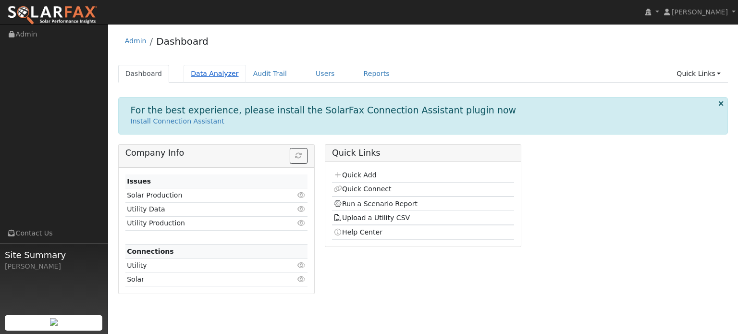
click at [198, 74] on link "Data Analyzer" at bounding box center [215, 74] width 62 height 18
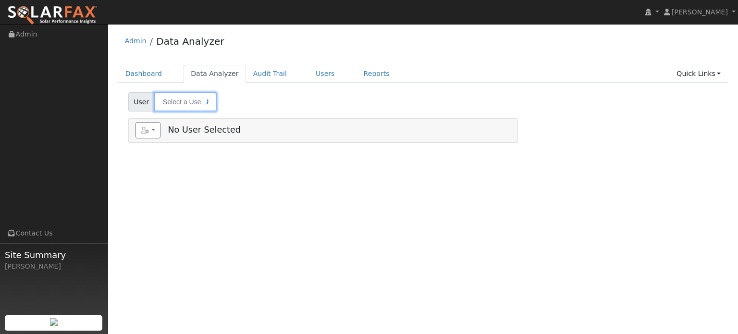
type input "John Bergman"
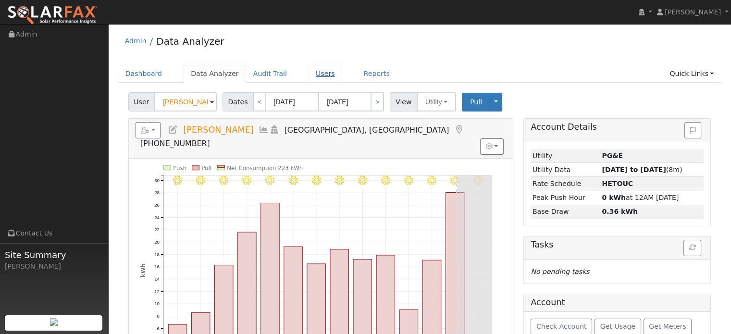
click at [309, 76] on link "Users" at bounding box center [326, 74] width 34 height 18
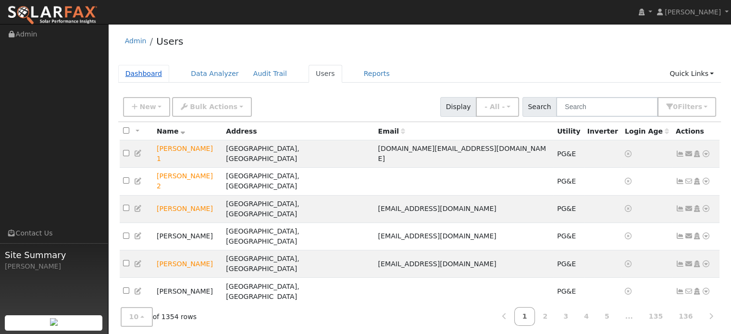
click at [125, 72] on link "Dashboard" at bounding box center [143, 74] width 51 height 18
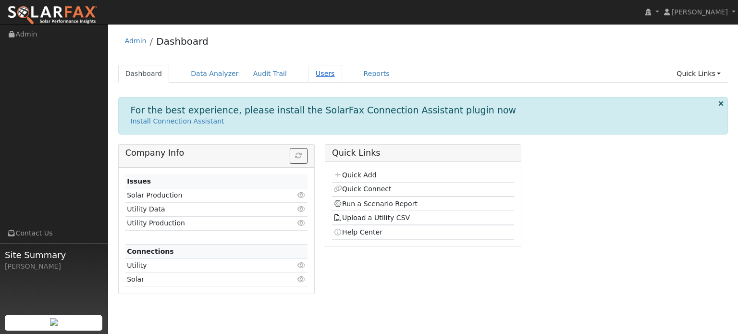
click at [309, 76] on link "Users" at bounding box center [326, 74] width 34 height 18
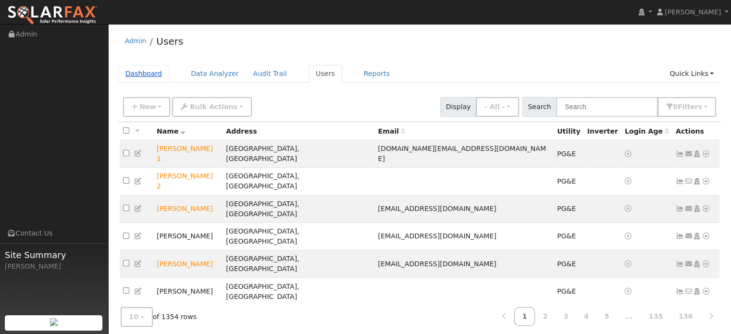
click at [135, 74] on link "Dashboard" at bounding box center [143, 74] width 51 height 18
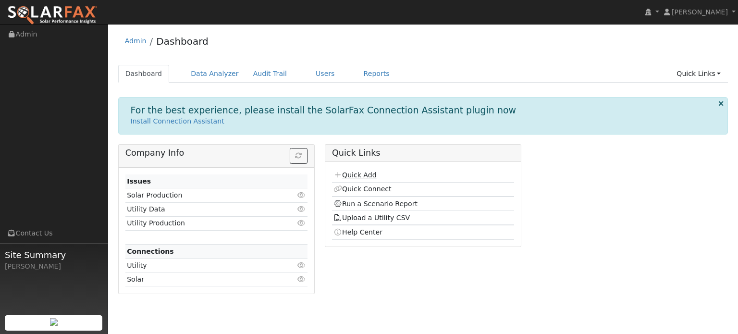
click at [357, 173] on link "Quick Add" at bounding box center [355, 175] width 43 height 8
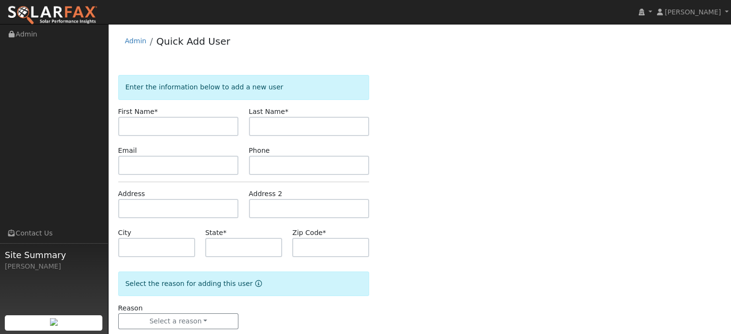
click at [159, 130] on input "text" at bounding box center [178, 126] width 121 height 19
type input "H"
type input "[PERSON_NAME]"
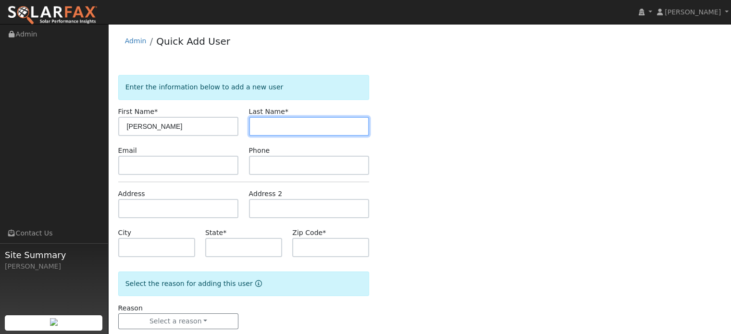
click at [260, 125] on input "text" at bounding box center [309, 126] width 121 height 19
type input "[PERSON_NAME]"
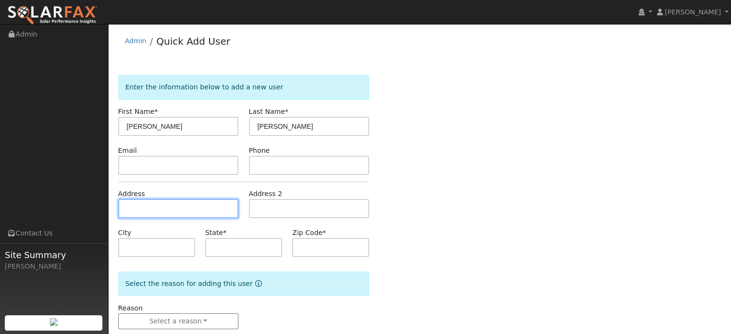
click at [164, 207] on input "text" at bounding box center [178, 208] width 121 height 19
paste input "[STREET_ADDRESS]"
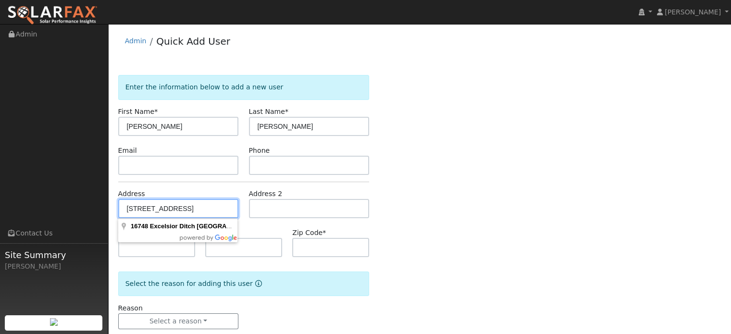
type input "[STREET_ADDRESS]"
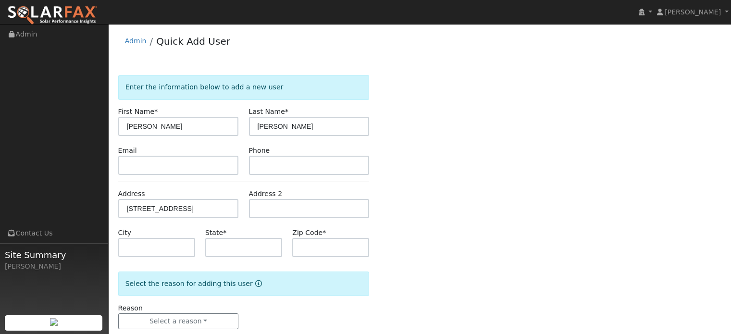
click at [396, 225] on div "Enter the information below to add a new user First Name * Josh Last Name * Mil…" at bounding box center [419, 211] width 603 height 273
click at [146, 247] on input "text" at bounding box center [156, 247] width 77 height 19
click at [145, 249] on input "text" at bounding box center [156, 247] width 77 height 19
type input "Nevada City"
click at [241, 247] on input "text" at bounding box center [243, 247] width 77 height 19
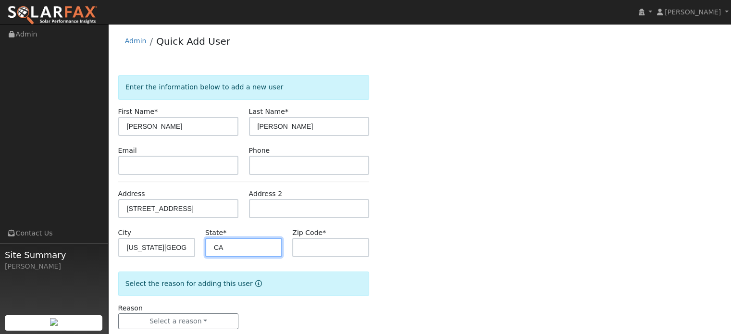
type input "CA"
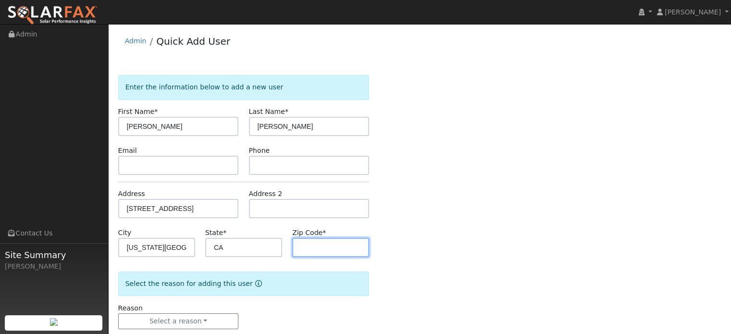
click at [303, 247] on input "text" at bounding box center [330, 247] width 77 height 19
type input "95959"
click at [556, 282] on div "Enter the information below to add a new user First Name * Josh Last Name * Mil…" at bounding box center [419, 211] width 603 height 273
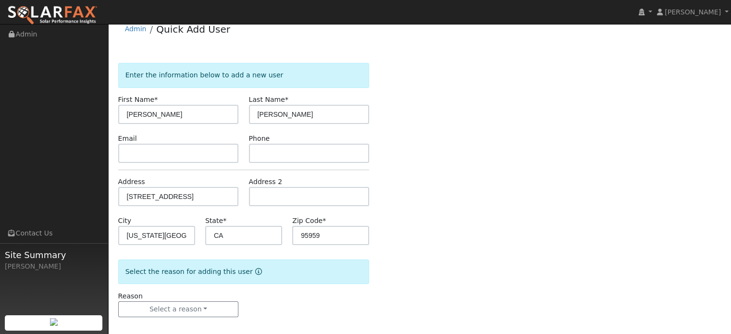
scroll to position [19, 0]
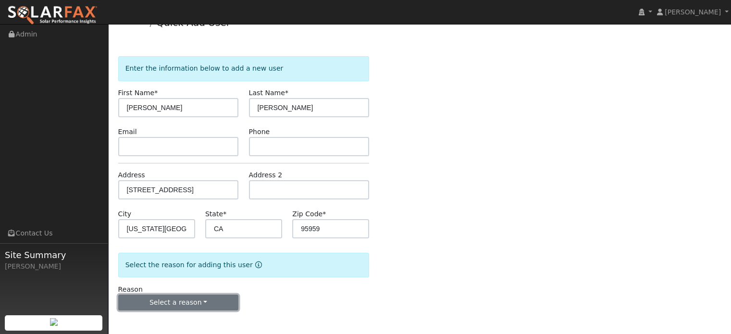
click at [170, 302] on button "Select a reason" at bounding box center [178, 303] width 121 height 16
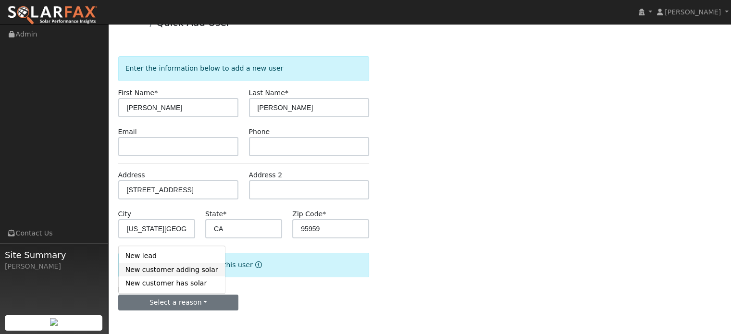
click at [151, 270] on link "New customer adding solar" at bounding box center [172, 269] width 106 height 13
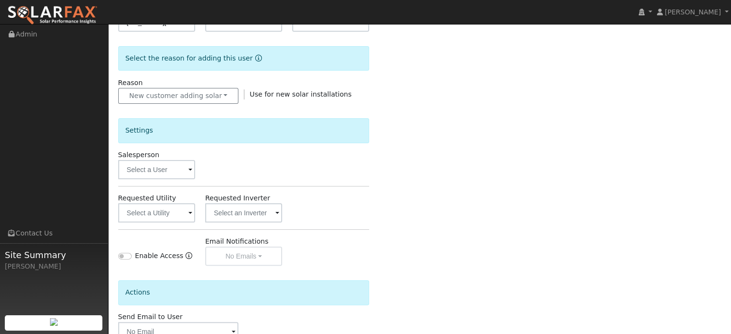
scroll to position [259, 0]
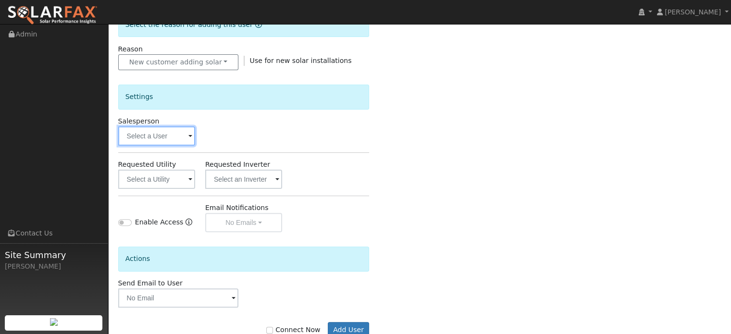
click at [150, 136] on input "text" at bounding box center [156, 135] width 77 height 19
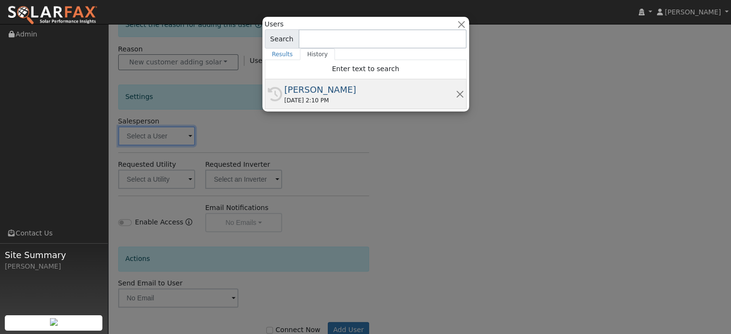
click at [298, 94] on div "[PERSON_NAME]" at bounding box center [369, 89] width 171 height 13
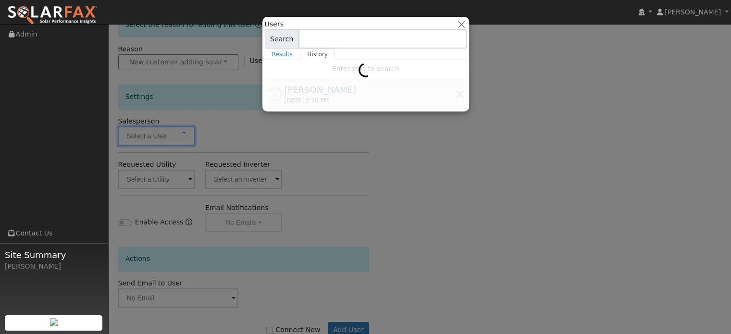
type input "[PERSON_NAME]"
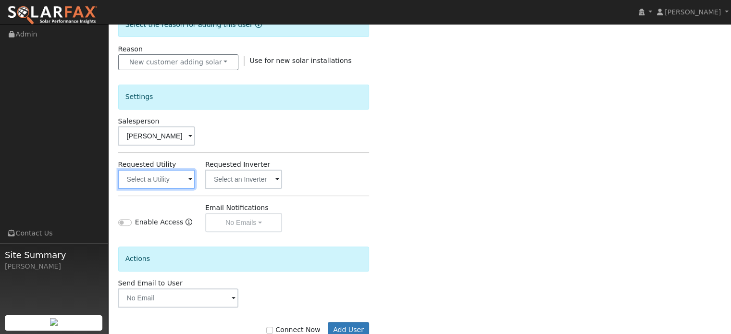
click at [172, 183] on input "text" at bounding box center [156, 179] width 77 height 19
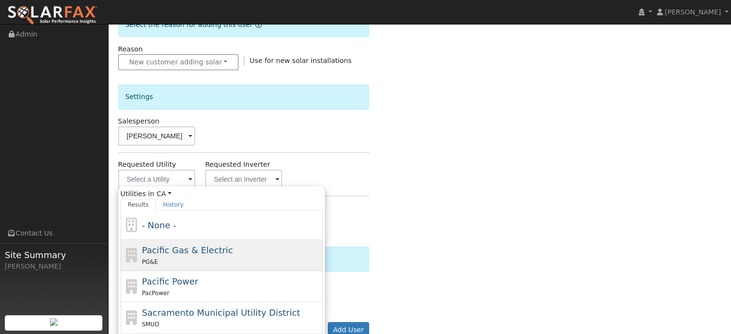
click at [185, 247] on span "Pacific Gas & Electric" at bounding box center [187, 250] width 91 height 10
type input "Pacific Gas & Electric"
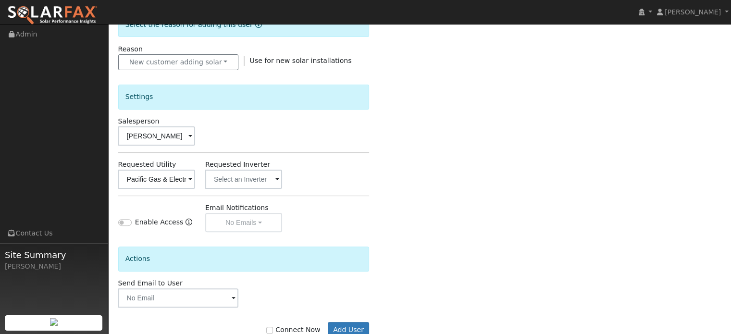
scroll to position [286, 0]
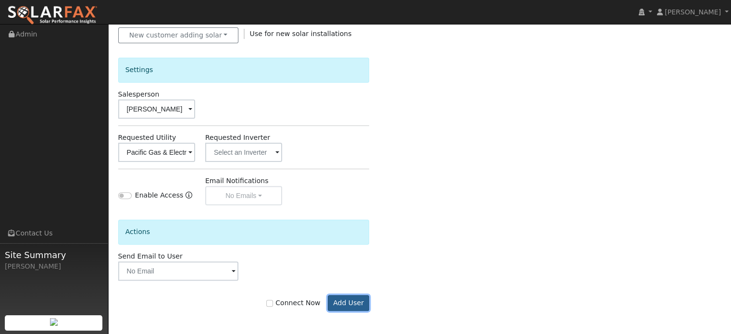
click at [345, 303] on button "Add User" at bounding box center [349, 303] width 42 height 16
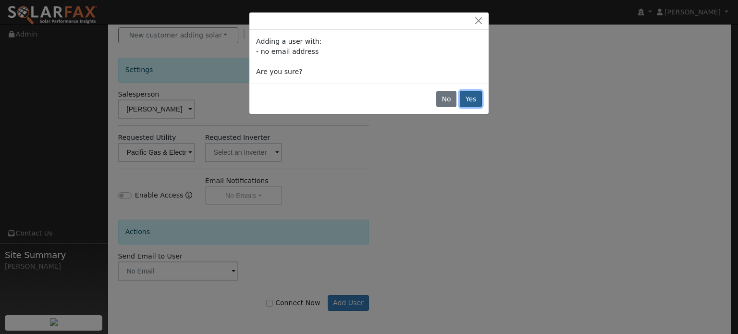
click at [478, 100] on button "Yes" at bounding box center [471, 99] width 22 height 16
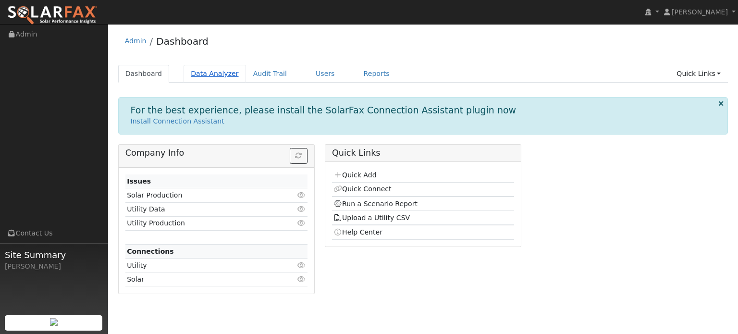
click at [216, 75] on link "Data Analyzer" at bounding box center [215, 74] width 62 height 18
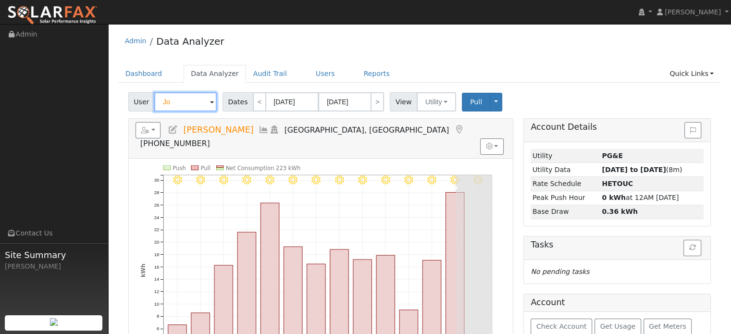
type input "J"
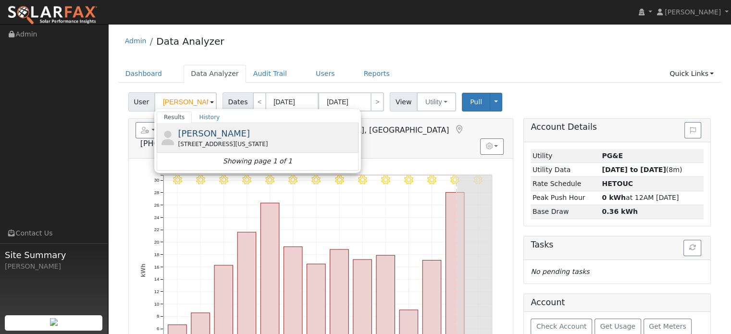
click at [249, 144] on div "16748 Excelsior Ditch Camp Rd, Nevada City, CA 95959" at bounding box center [267, 144] width 178 height 9
type input "Josh Miller"
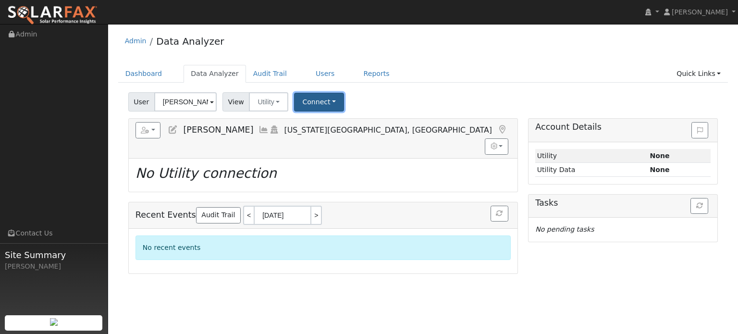
click at [319, 107] on button "Connect" at bounding box center [319, 102] width 50 height 19
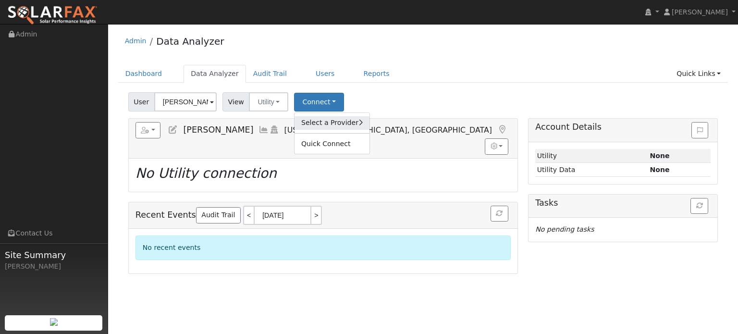
click at [321, 126] on link "Select a Provider" at bounding box center [332, 122] width 75 height 13
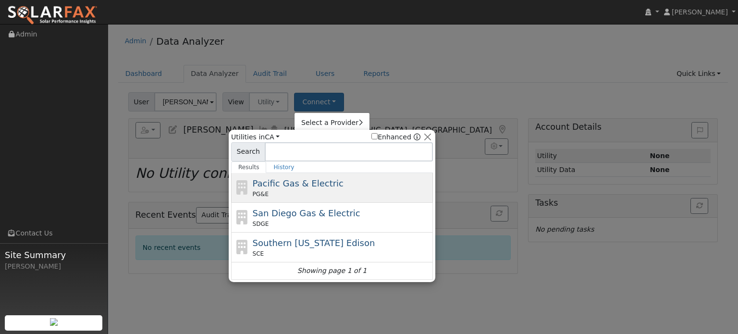
click at [300, 183] on span "Pacific Gas & Electric" at bounding box center [298, 183] width 91 height 10
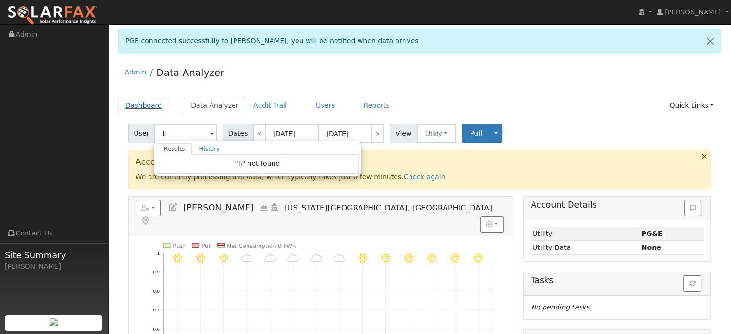
click at [150, 103] on link "Dashboard" at bounding box center [143, 106] width 51 height 18
type input "Josh Miller"
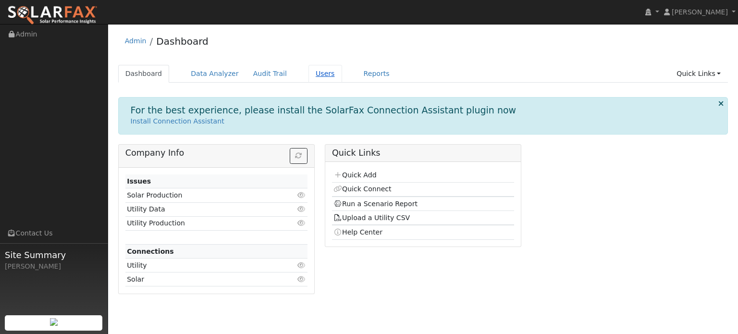
click at [311, 74] on link "Users" at bounding box center [326, 74] width 34 height 18
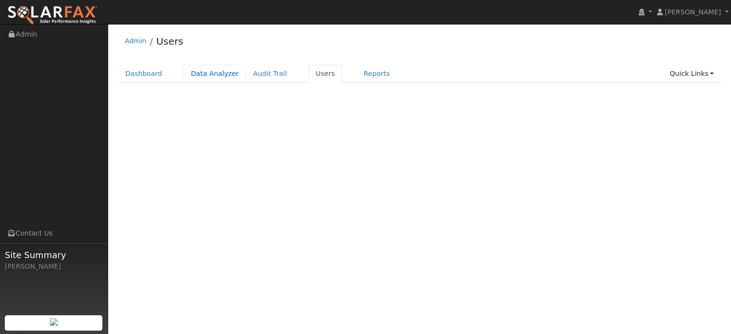
click at [216, 77] on link "Data Analyzer" at bounding box center [215, 74] width 62 height 18
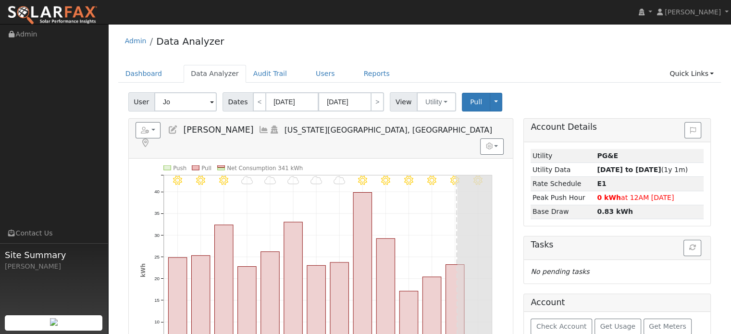
type input "J"
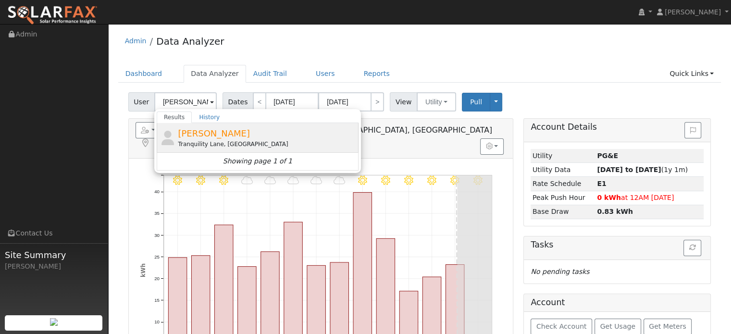
click at [210, 140] on div "Tranquility Lane, Vacaville, CA 95688" at bounding box center [267, 144] width 178 height 9
type input "Lisa Dunham"
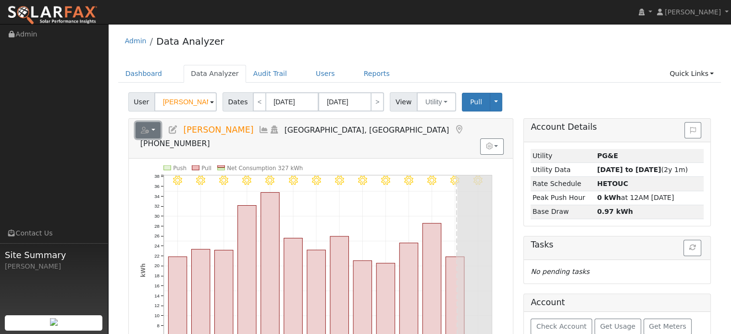
click at [155, 128] on button "button" at bounding box center [148, 130] width 25 height 16
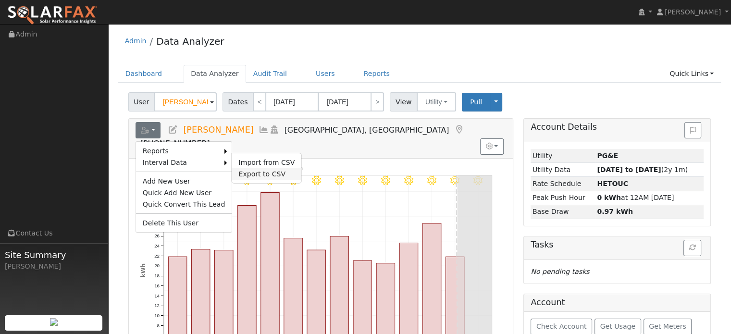
click at [244, 175] on link "Export to CSV" at bounding box center [267, 174] width 70 height 12
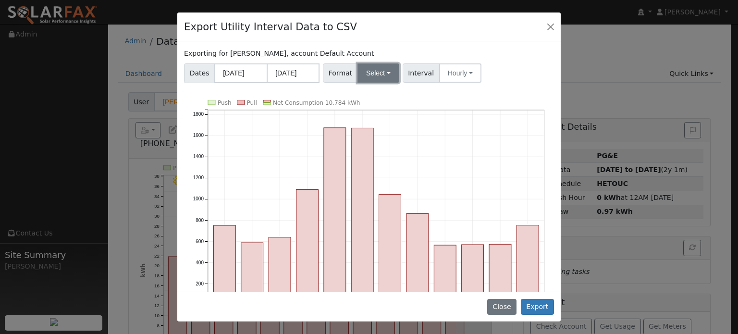
click at [369, 72] on button "Select" at bounding box center [379, 72] width 42 height 19
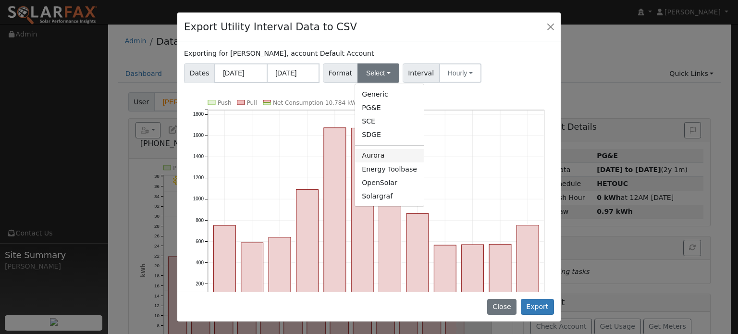
click at [371, 157] on link "Aurora" at bounding box center [389, 155] width 69 height 13
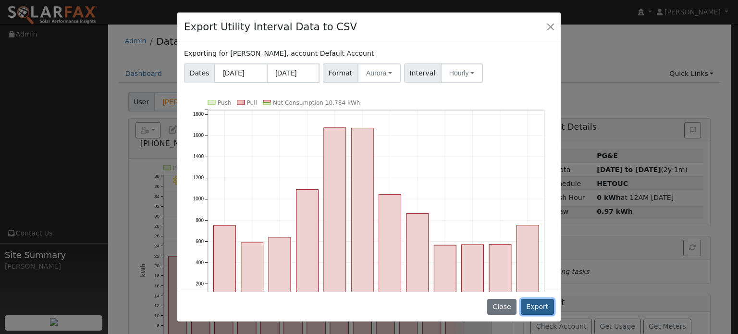
click at [540, 307] on button "Export" at bounding box center [537, 307] width 33 height 16
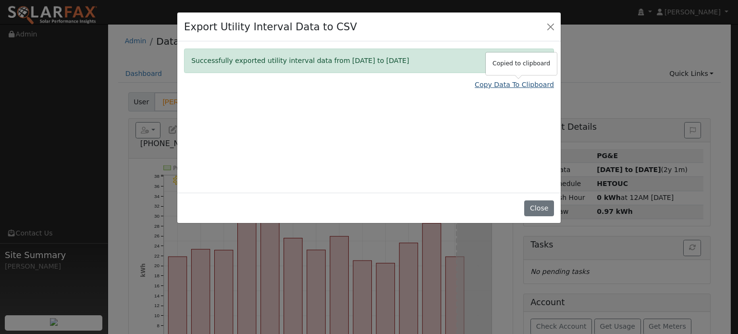
click at [522, 86] on link "Copy Data To Clipboard" at bounding box center [514, 85] width 79 height 10
click at [552, 27] on button "Close" at bounding box center [550, 26] width 13 height 13
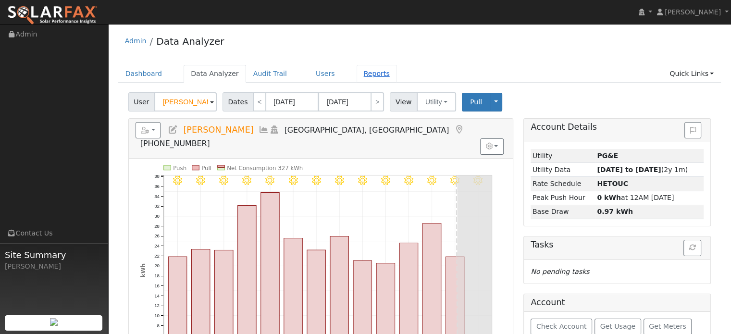
click at [357, 73] on link "Reports" at bounding box center [377, 74] width 40 height 18
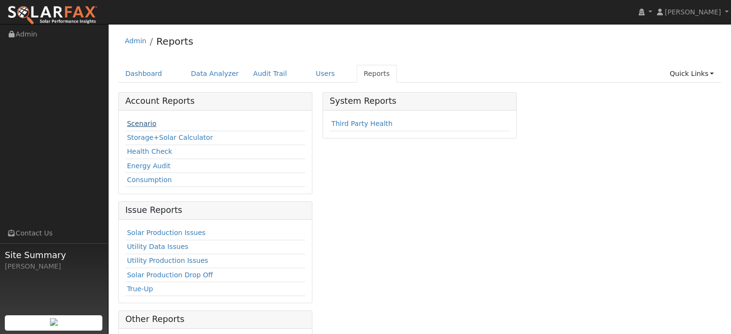
click at [136, 123] on link "Scenario" at bounding box center [141, 124] width 29 height 8
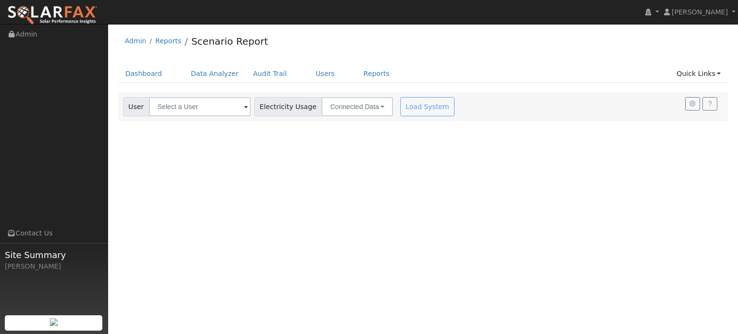
click at [244, 110] on span at bounding box center [246, 107] width 4 height 11
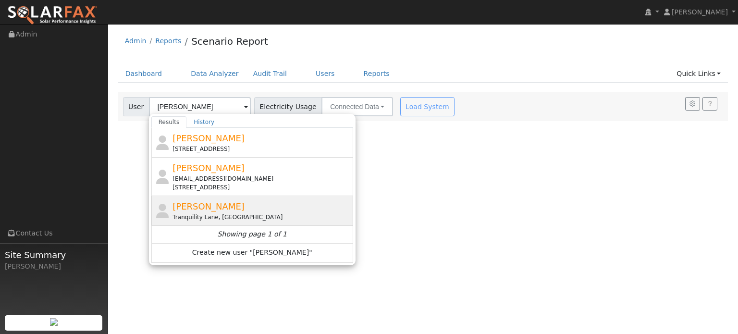
click at [199, 204] on span "[PERSON_NAME]" at bounding box center [209, 206] width 72 height 10
type input "[PERSON_NAME]"
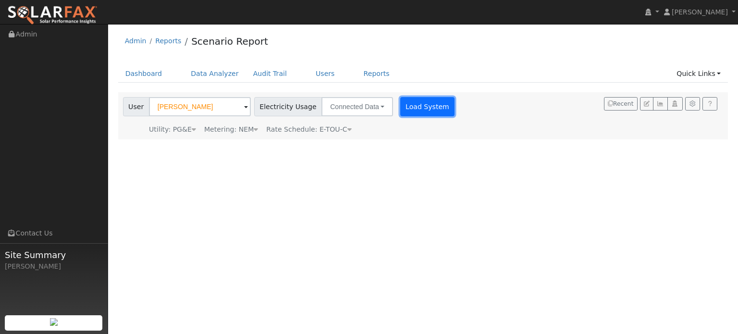
click at [421, 111] on button "Load System" at bounding box center [427, 106] width 55 height 19
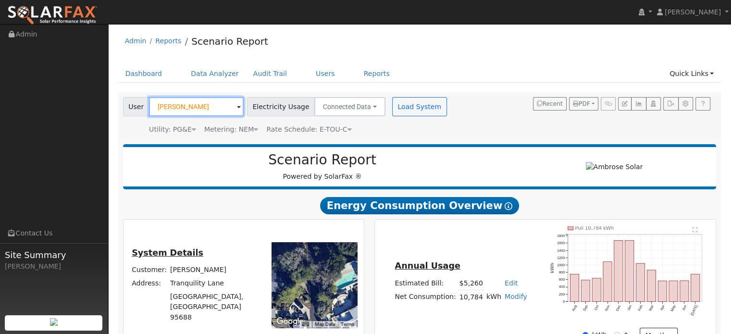
click at [204, 103] on input "Lisa Dunham" at bounding box center [196, 106] width 95 height 19
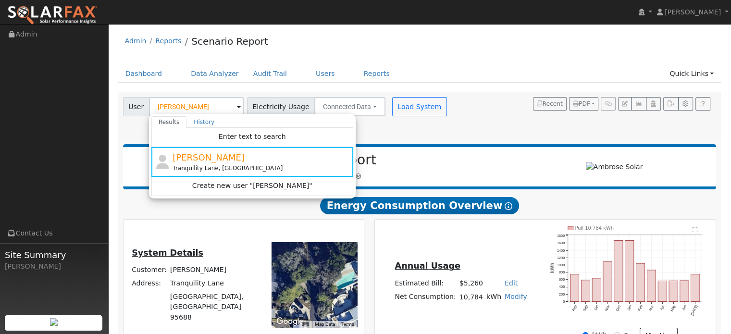
click at [235, 301] on td "Vacaville, CA 95688" at bounding box center [214, 307] width 90 height 34
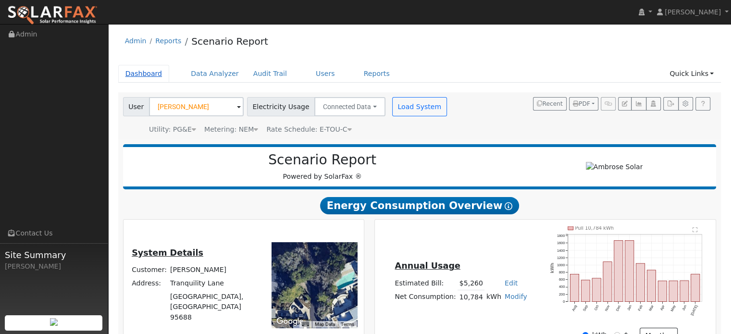
click at [127, 69] on link "Dashboard" at bounding box center [143, 74] width 51 height 18
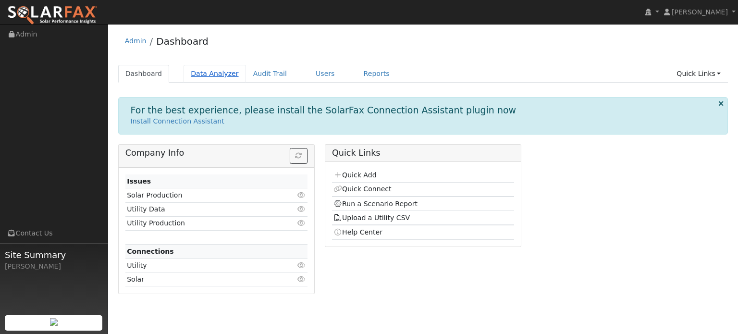
click at [216, 74] on link "Data Analyzer" at bounding box center [215, 74] width 62 height 18
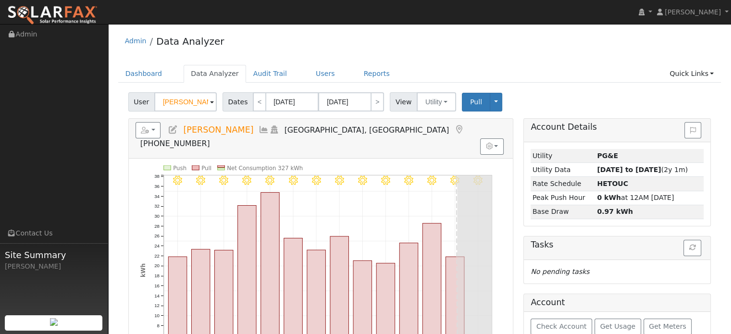
click at [296, 132] on span "[GEOGRAPHIC_DATA], [GEOGRAPHIC_DATA]" at bounding box center [366, 129] width 165 height 9
click at [499, 138] on button "button" at bounding box center [492, 146] width 24 height 16
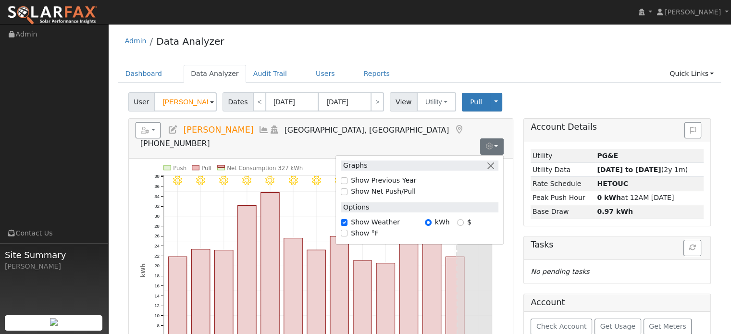
click at [714, 279] on div "Account Details Issue History Date By Flag Comment Type No Issue History Loadin…" at bounding box center [618, 328] width 198 height 421
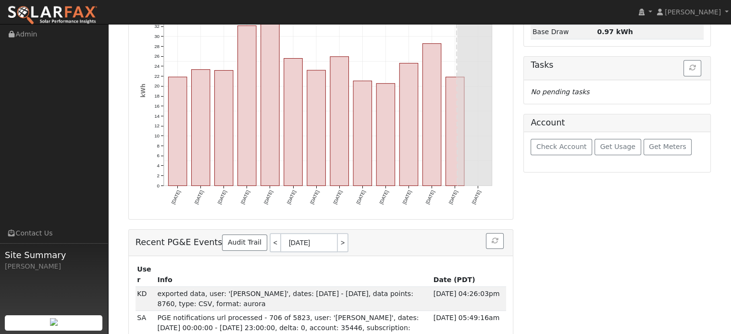
scroll to position [182, 0]
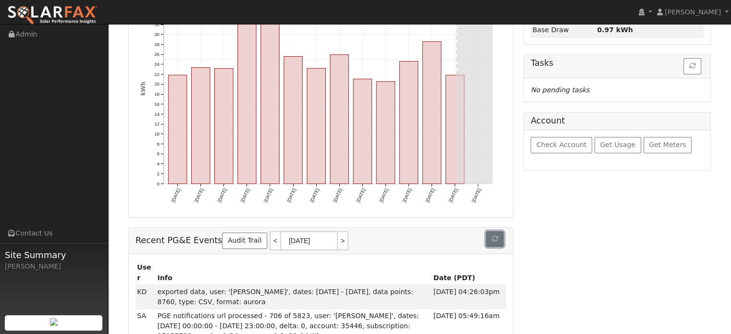
click at [494, 235] on icon "button" at bounding box center [494, 238] width 7 height 7
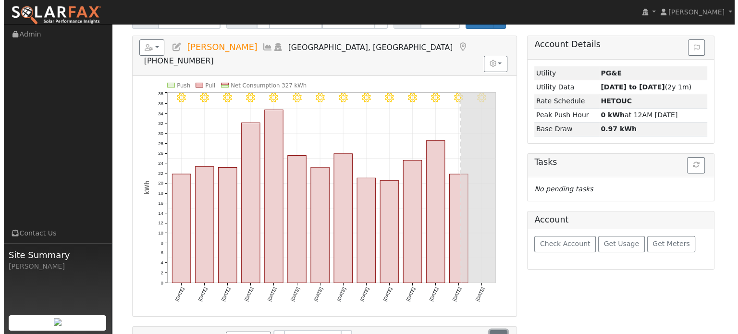
scroll to position [0, 0]
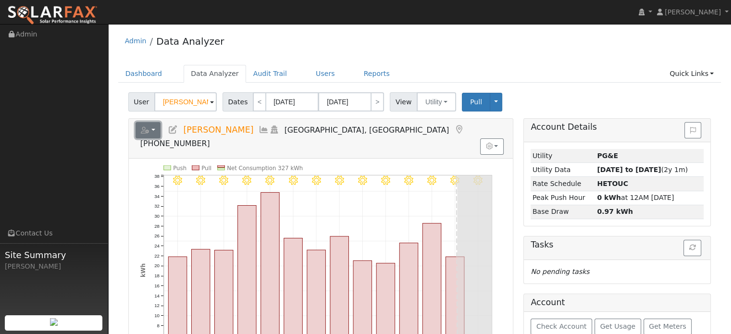
click at [158, 130] on button "button" at bounding box center [148, 130] width 25 height 16
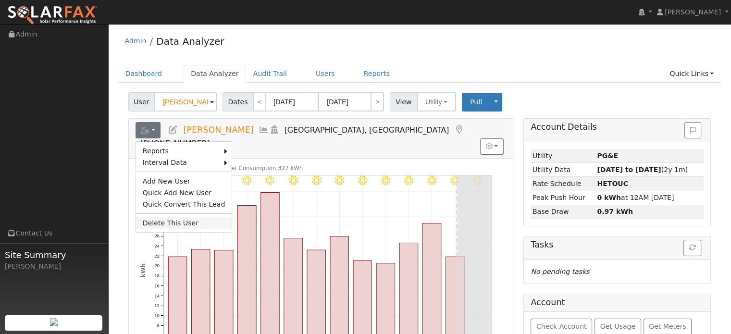
click at [170, 222] on link "Delete This User" at bounding box center [184, 223] width 96 height 12
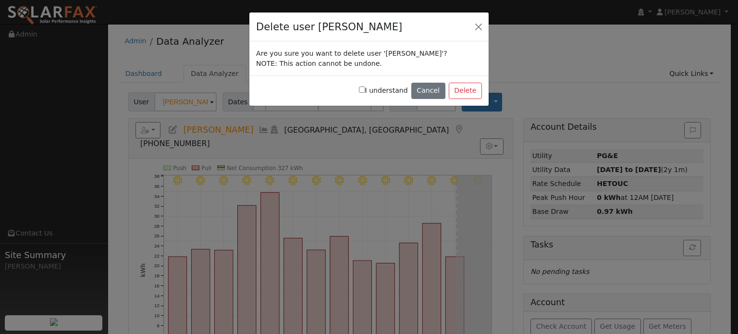
click at [365, 90] on input "I understand" at bounding box center [362, 90] width 6 height 6
checkbox input "true"
click at [477, 88] on button "Delete" at bounding box center [465, 91] width 33 height 16
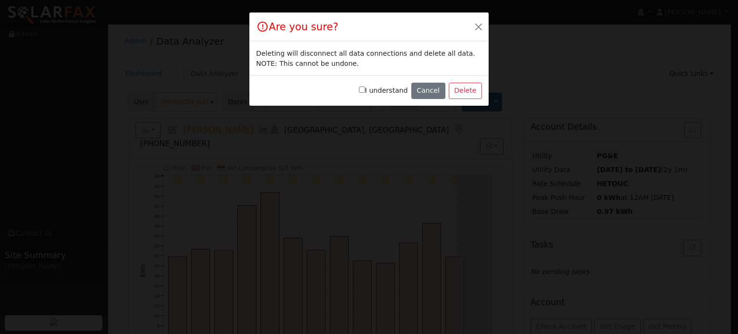
click at [365, 90] on input "I understand" at bounding box center [362, 90] width 6 height 6
checkbox input "true"
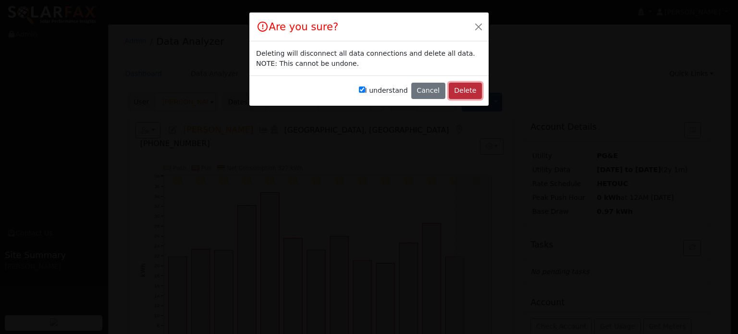
click at [459, 89] on button "Delete" at bounding box center [465, 91] width 33 height 16
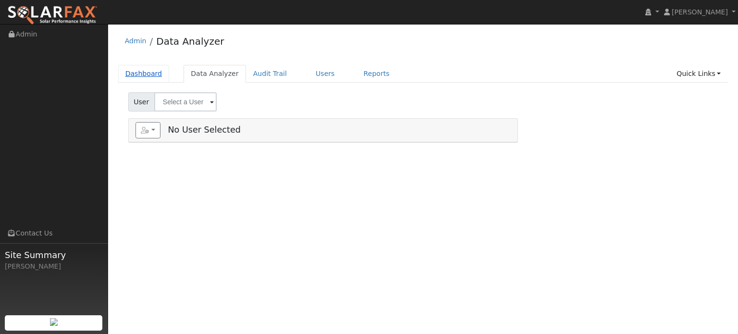
click at [153, 72] on link "Dashboard" at bounding box center [143, 74] width 51 height 18
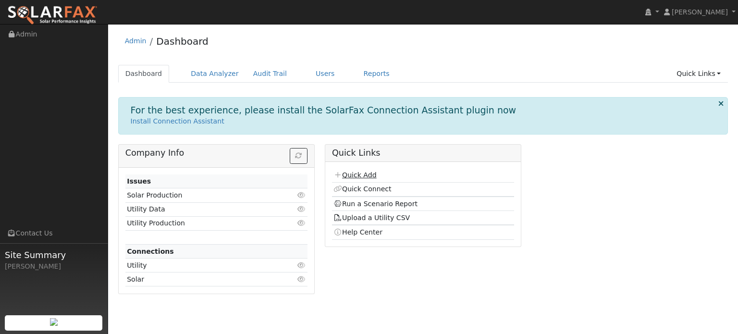
click at [367, 175] on link "Quick Add" at bounding box center [355, 175] width 43 height 8
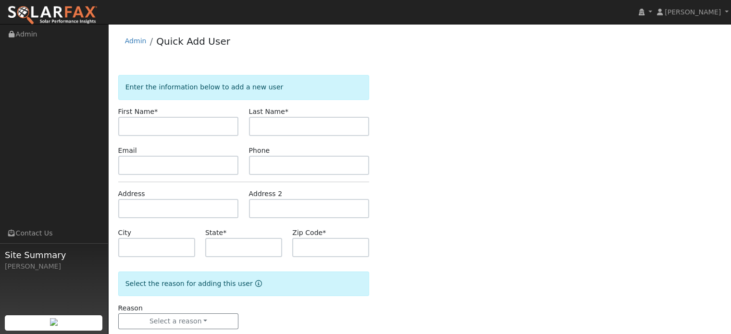
click at [135, 121] on input "text" at bounding box center [178, 126] width 121 height 19
type input "[PERSON_NAME]"
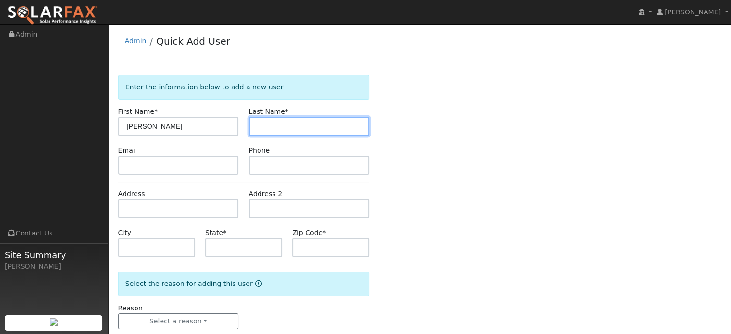
click at [265, 129] on input "text" at bounding box center [309, 126] width 121 height 19
type input "Dunham"
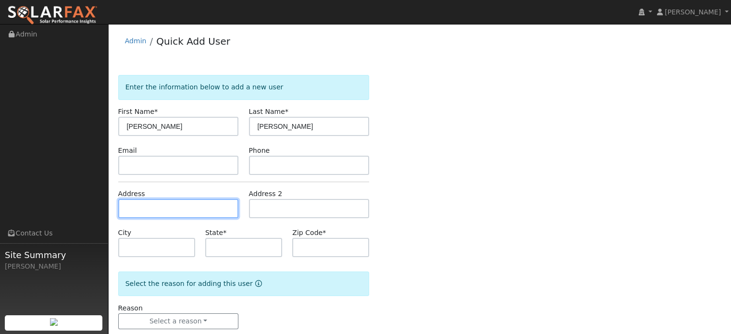
click at [141, 201] on input "text" at bounding box center [178, 208] width 121 height 19
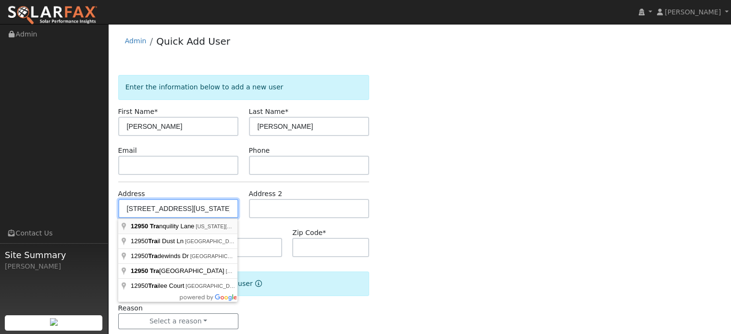
type input "12950 Tranquility Lane"
type input "Nevada City"
type input "CA"
type input "95959"
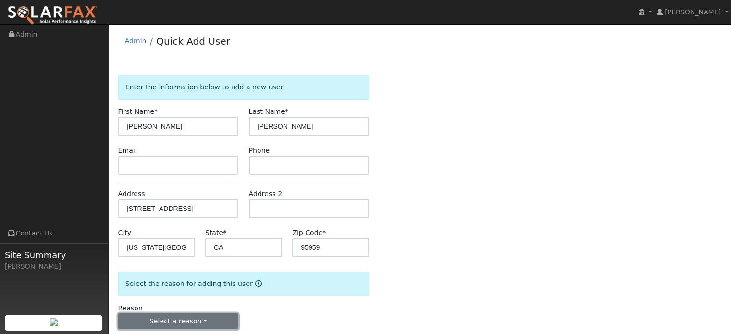
click at [202, 319] on button "Select a reason" at bounding box center [178, 321] width 121 height 16
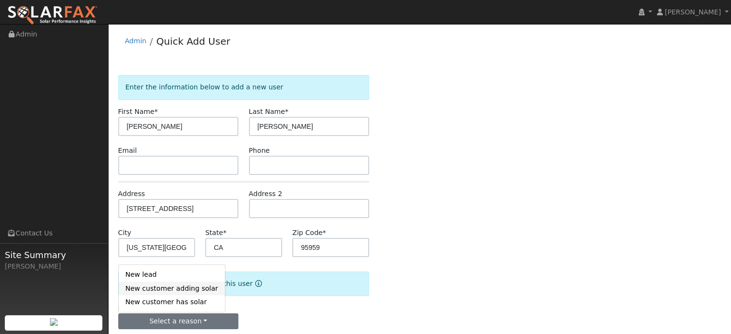
click at [161, 291] on link "New customer adding solar" at bounding box center [172, 288] width 106 height 13
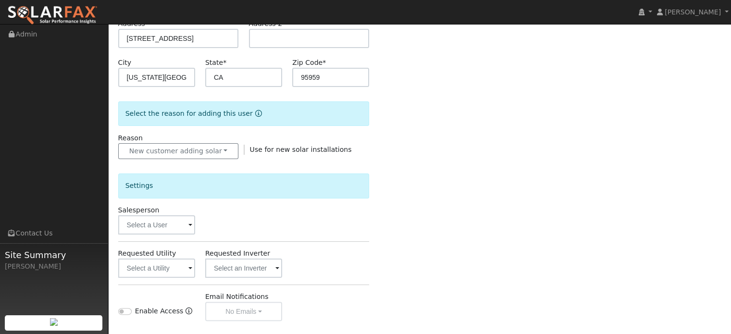
scroll to position [240, 0]
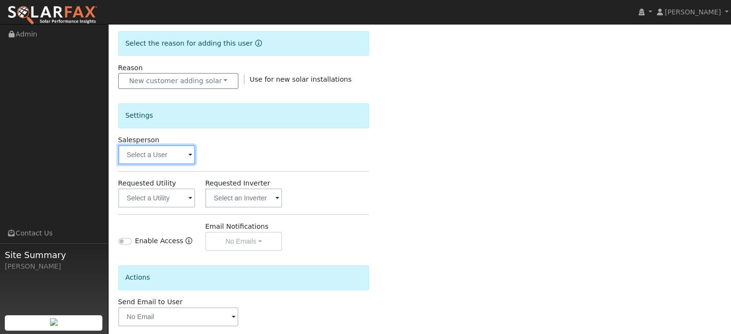
click at [158, 154] on input "text" at bounding box center [156, 154] width 77 height 19
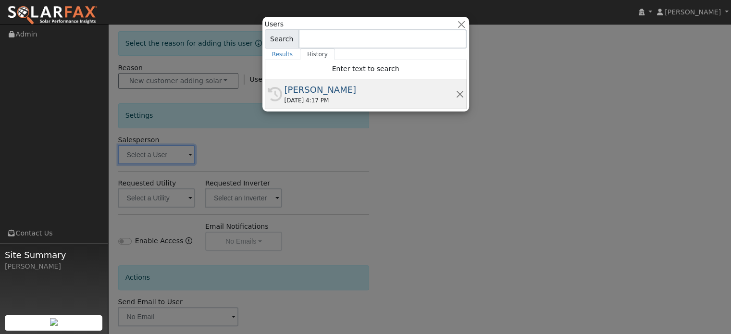
click at [296, 94] on div "[PERSON_NAME]" at bounding box center [369, 89] width 171 height 13
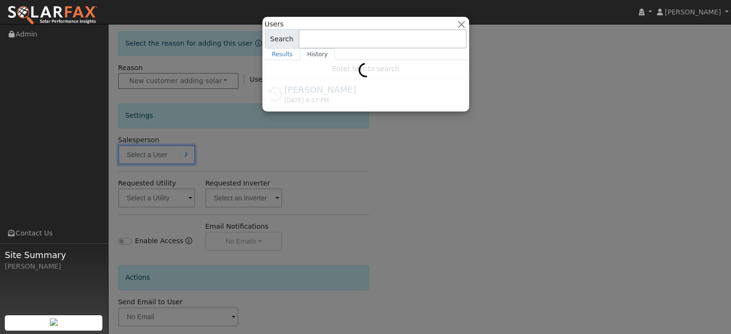
type input "[PERSON_NAME]"
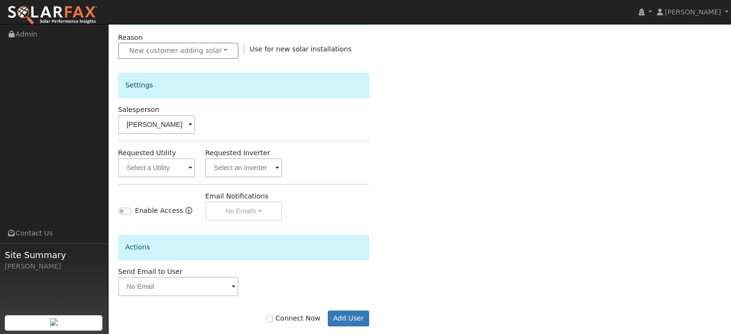
scroll to position [286, 0]
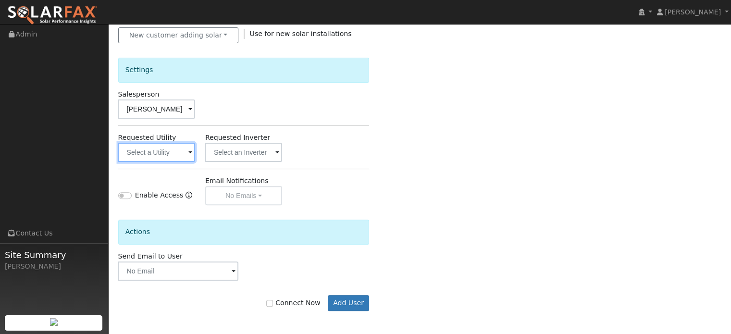
click at [175, 148] on input "text" at bounding box center [156, 152] width 77 height 19
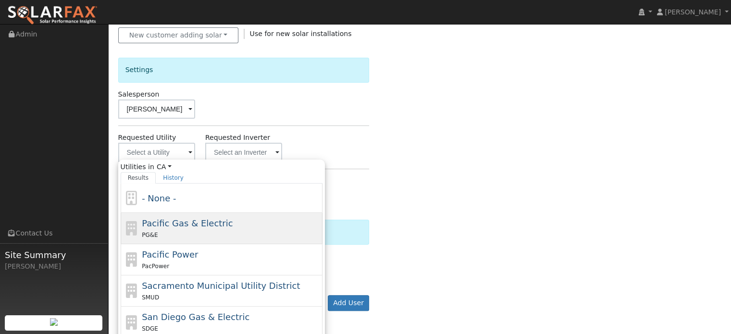
click at [165, 222] on span "Pacific Gas & Electric" at bounding box center [187, 223] width 91 height 10
type input "Pacific Gas & Electric"
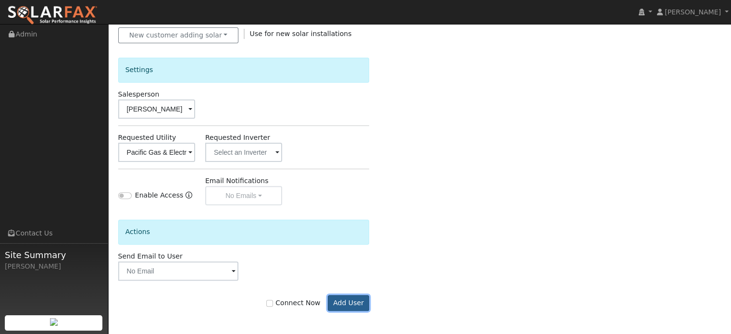
drag, startPoint x: 346, startPoint y: 306, endPoint x: 339, endPoint y: 310, distance: 8.3
click at [345, 306] on button "Add User" at bounding box center [349, 303] width 42 height 16
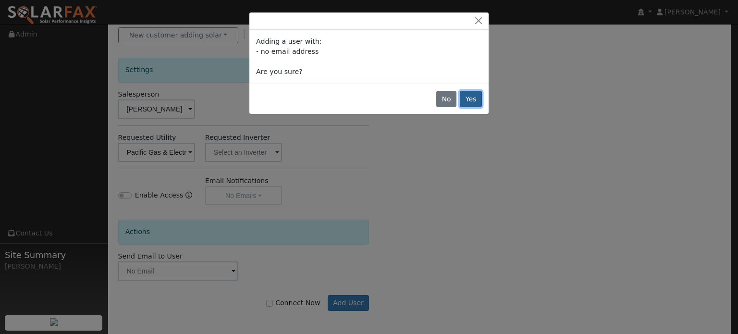
click at [472, 98] on button "Yes" at bounding box center [471, 99] width 22 height 16
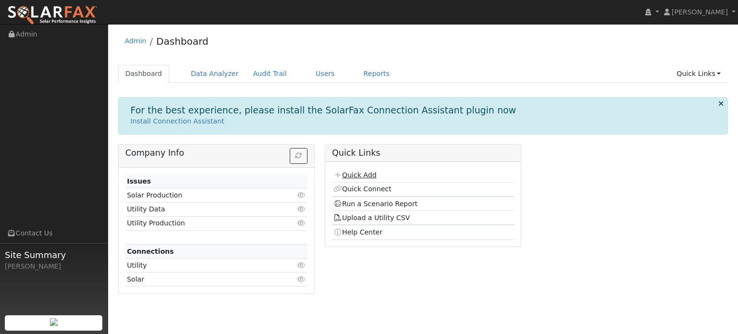
click at [351, 173] on link "Quick Add" at bounding box center [355, 175] width 43 height 8
click at [211, 72] on link "Data Analyzer" at bounding box center [215, 74] width 62 height 18
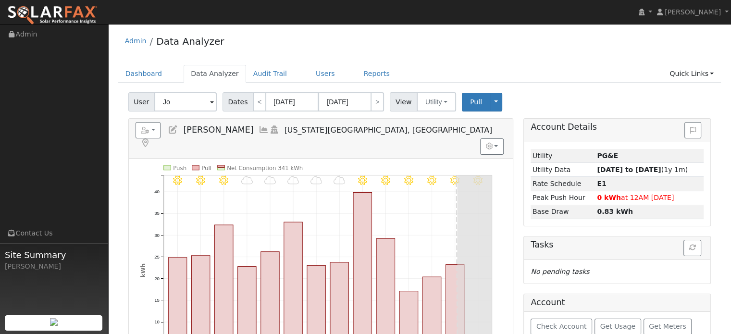
type input "J"
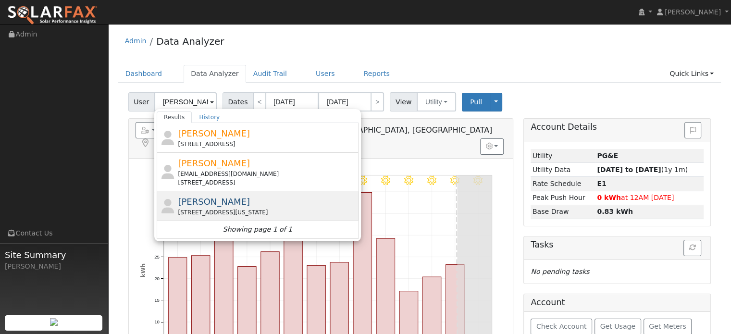
click at [242, 210] on div "12950 Tranquility Lane, Nevada City, CA 95959" at bounding box center [267, 212] width 178 height 9
type input "[PERSON_NAME]"
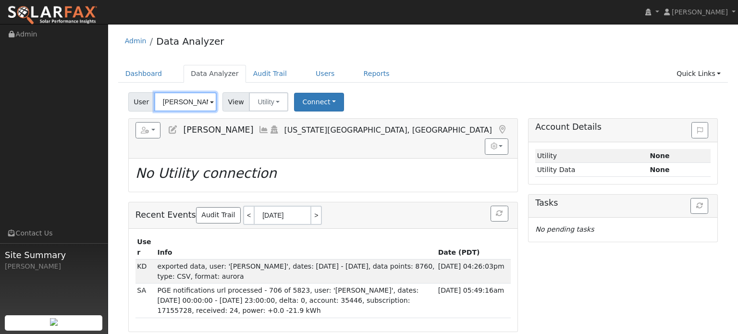
click at [202, 106] on input "[PERSON_NAME]" at bounding box center [185, 101] width 62 height 19
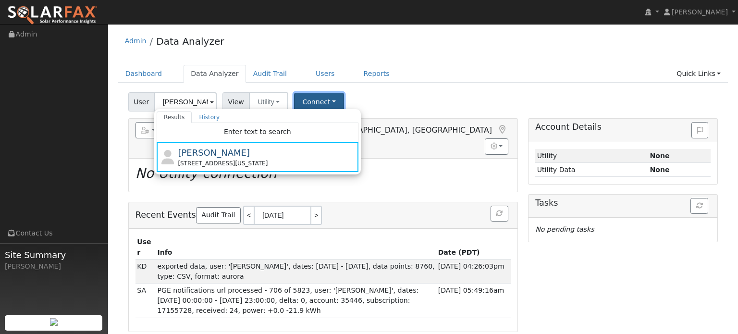
click at [312, 97] on button "Connect" at bounding box center [319, 102] width 50 height 19
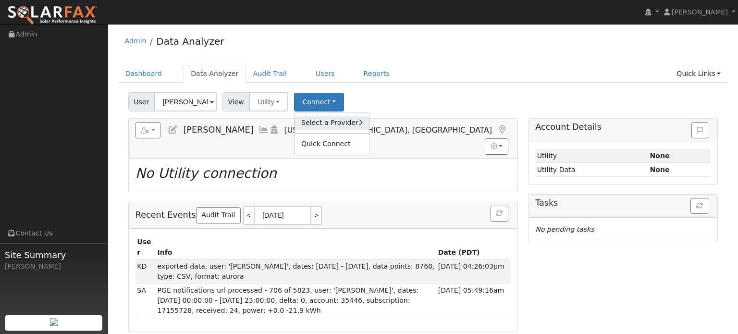
click at [309, 122] on link "Select a Provider" at bounding box center [332, 122] width 75 height 13
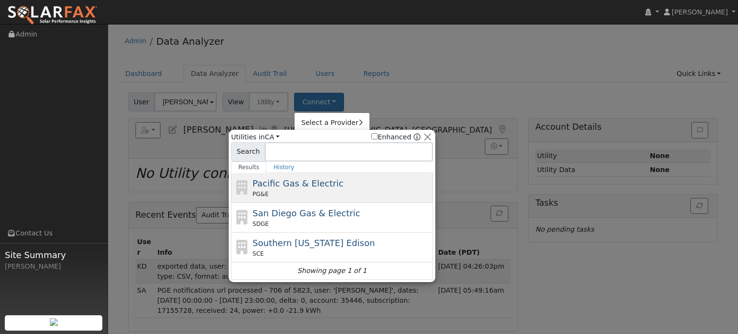
click at [302, 182] on span "Pacific Gas & Electric" at bounding box center [298, 183] width 91 height 10
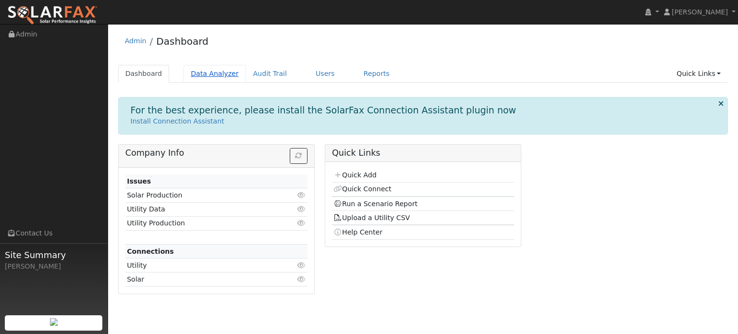
click at [210, 72] on link "Data Analyzer" at bounding box center [215, 74] width 62 height 18
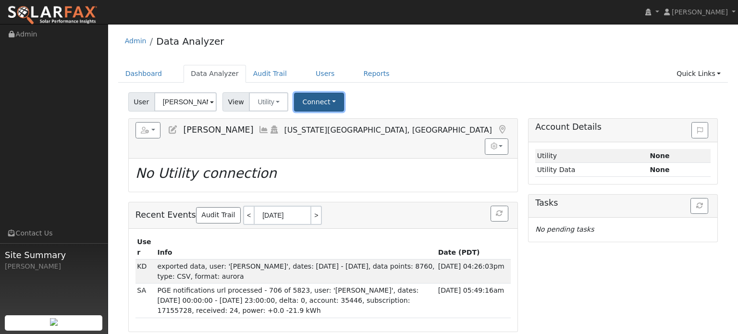
click at [319, 103] on button "Connect" at bounding box center [319, 102] width 50 height 19
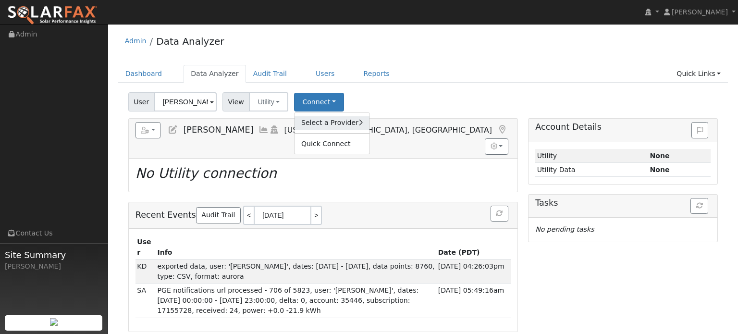
click at [323, 124] on link "Select a Provider" at bounding box center [332, 122] width 75 height 13
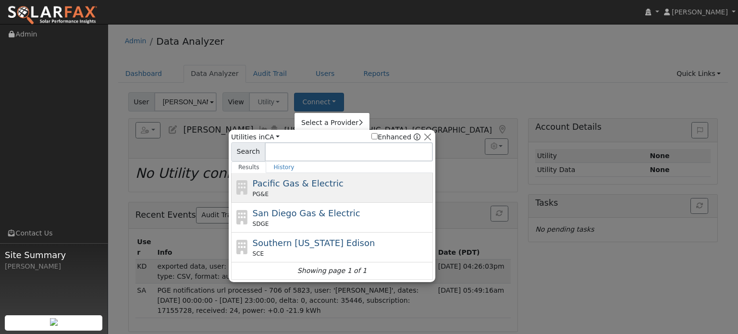
click at [283, 188] on div "Pacific Gas & Electric PG&E" at bounding box center [342, 188] width 178 height 22
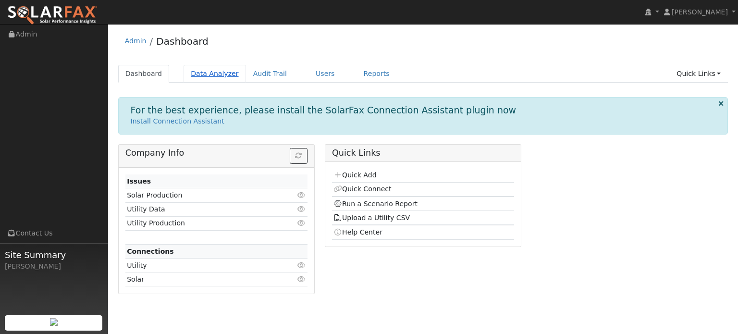
click at [195, 73] on link "Data Analyzer" at bounding box center [215, 74] width 62 height 18
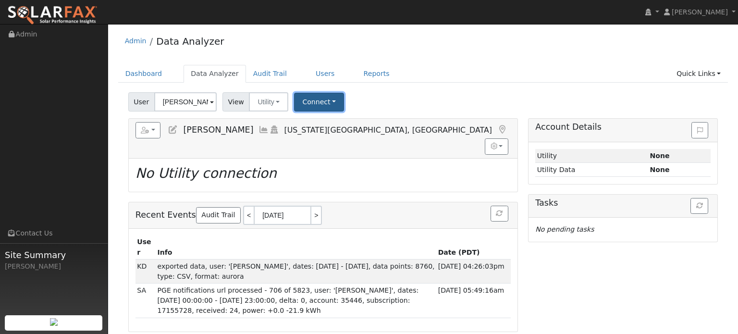
click at [303, 106] on button "Connect" at bounding box center [319, 102] width 50 height 19
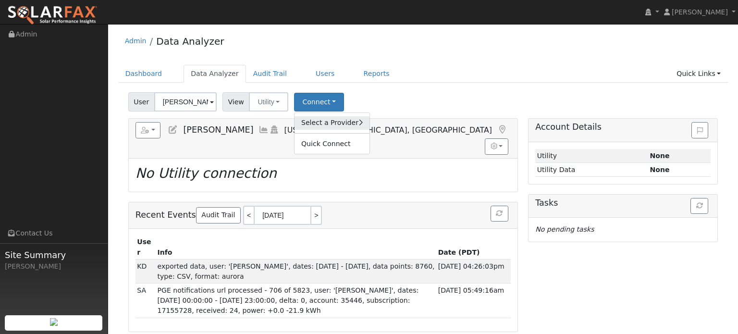
click at [300, 119] on link "Select a Provider" at bounding box center [332, 122] width 75 height 13
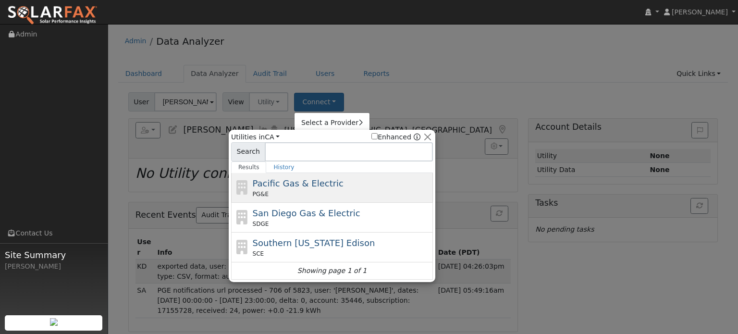
click at [297, 190] on div "PG&E" at bounding box center [342, 194] width 178 height 9
